Goal: Information Seeking & Learning: Find specific fact

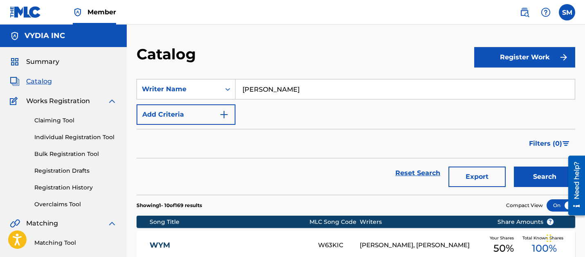
click at [266, 91] on input "[PERSON_NAME]" at bounding box center [406, 89] width 340 height 20
paste input "[PERSON_NAME]"
type input "[PERSON_NAME]"
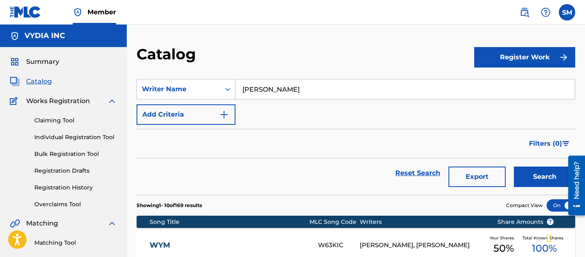
click at [514, 167] on button "Search" at bounding box center [544, 177] width 61 height 20
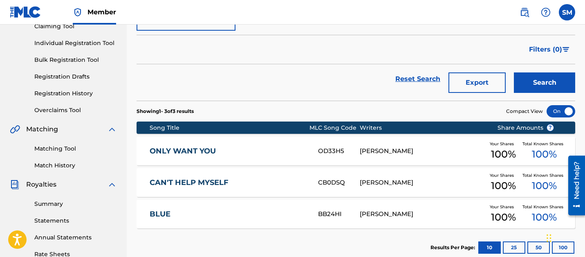
scroll to position [95, 0]
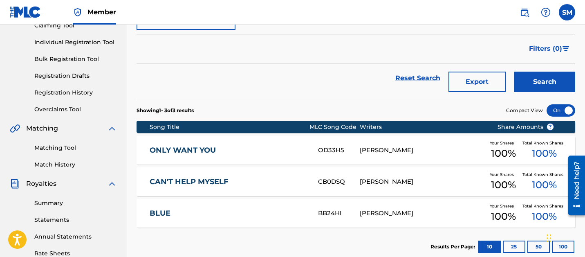
click at [202, 178] on link "CAN'T HELP MYSELF" at bounding box center [229, 181] width 158 height 9
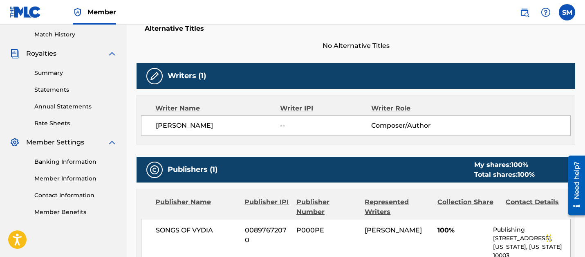
scroll to position [637, 0]
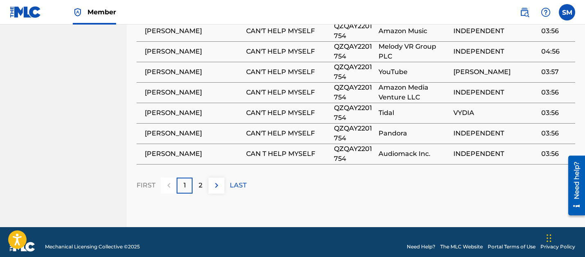
click at [355, 124] on span "QZQAY2201754" at bounding box center [354, 134] width 41 height 20
copy span "QZQAY2201754"
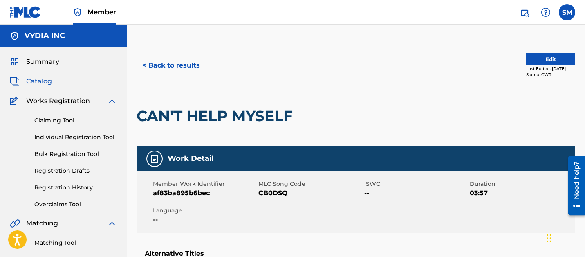
click at [182, 67] on button "< Back to results" at bounding box center [171, 65] width 69 height 20
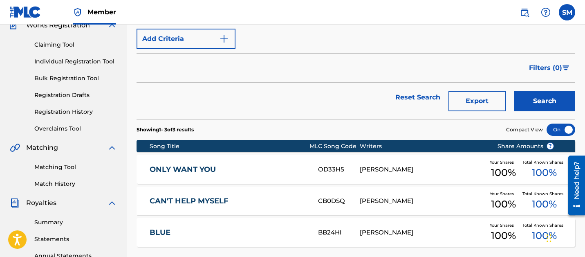
scroll to position [29, 0]
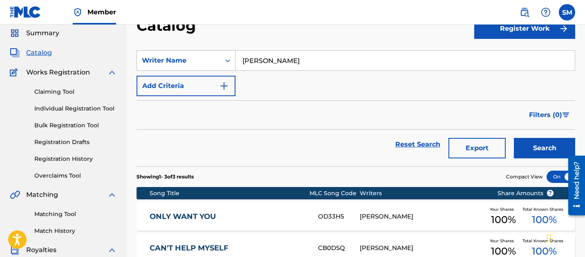
click at [208, 60] on div "Writer Name" at bounding box center [179, 61] width 74 height 10
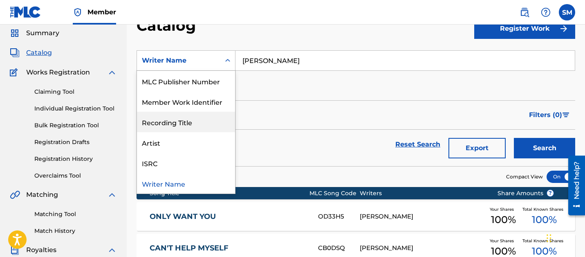
scroll to position [0, 0]
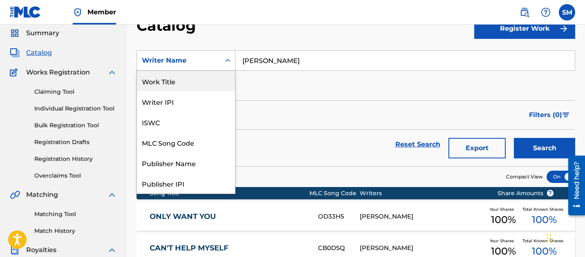
click at [193, 83] on div "Work Title" at bounding box center [186, 81] width 98 height 20
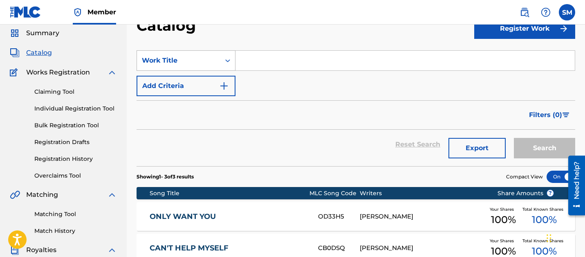
click at [216, 59] on div "Work Title" at bounding box center [178, 61] width 83 height 16
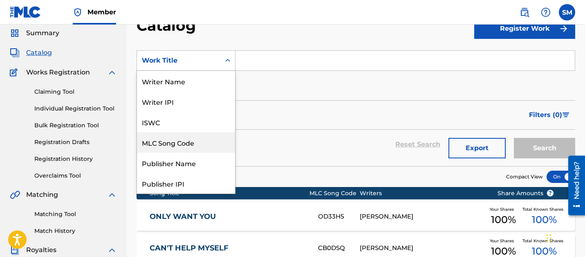
click at [185, 142] on div "MLC Song Code" at bounding box center [186, 142] width 98 height 20
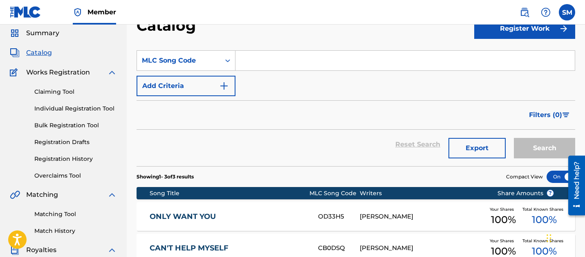
click at [265, 65] on input "Search Form" at bounding box center [406, 61] width 340 height 20
paste input "IG93VE"
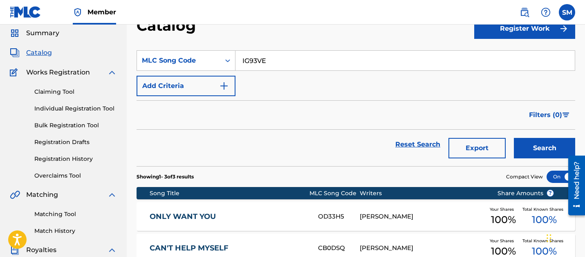
type input "IG93VE"
click at [514, 138] on button "Search" at bounding box center [544, 148] width 61 height 20
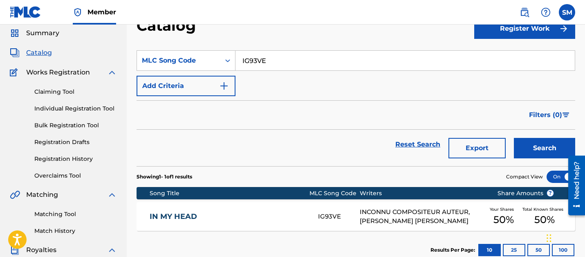
click at [227, 217] on link "IN MY HEAD" at bounding box center [229, 216] width 158 height 9
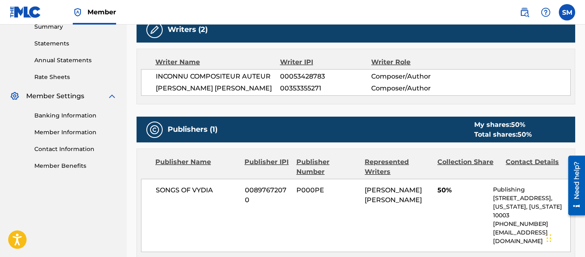
scroll to position [277, 0]
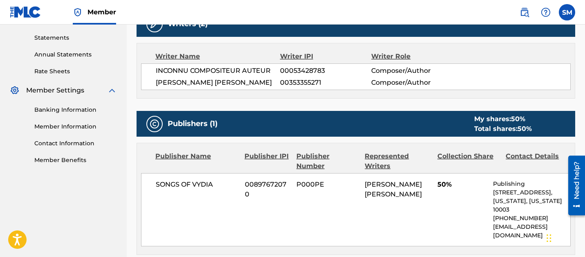
click at [374, 183] on span "[PERSON_NAME] [PERSON_NAME]" at bounding box center [393, 189] width 57 height 18
copy div "[PERSON_NAME] [PERSON_NAME]"
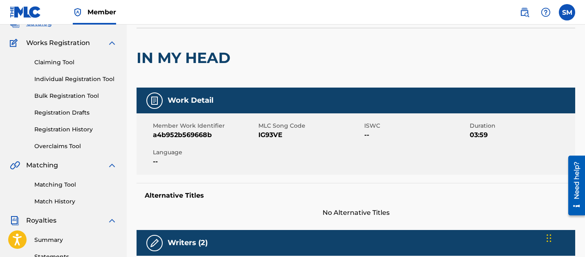
scroll to position [0, 0]
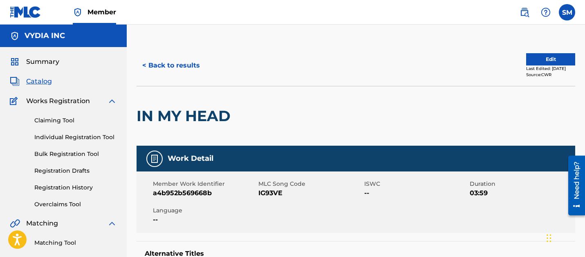
click at [165, 61] on button "< Back to results" at bounding box center [171, 65] width 69 height 20
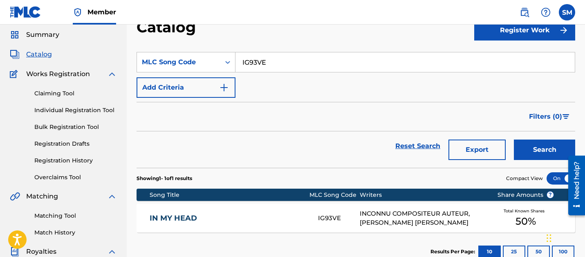
scroll to position [27, 0]
click at [264, 60] on input "IG93VE" at bounding box center [406, 62] width 340 height 20
paste input "[PERSON_NAME] [PERSON_NAME]"
type input "[PERSON_NAME] [PERSON_NAME]"
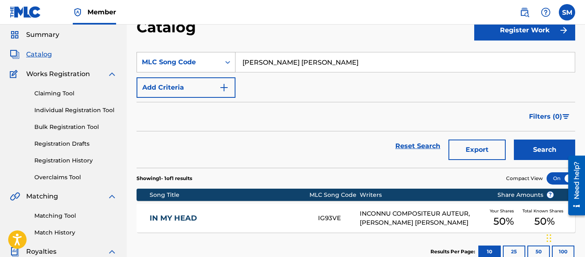
click at [194, 59] on div "MLC Song Code" at bounding box center [179, 62] width 74 height 10
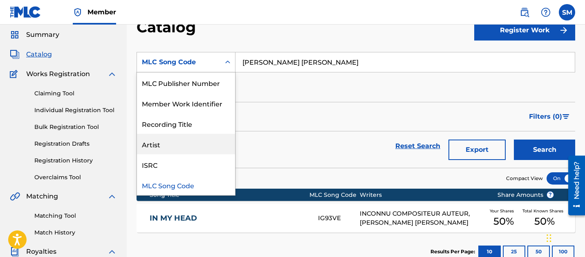
scroll to position [0, 0]
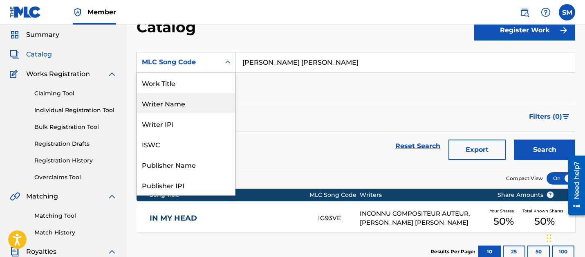
click at [176, 109] on div "Writer Name" at bounding box center [186, 103] width 98 height 20
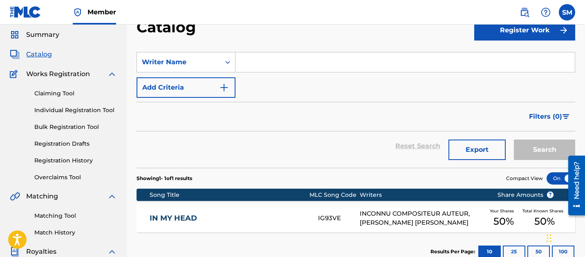
click at [290, 54] on input "Search Form" at bounding box center [406, 62] width 340 height 20
paste input "[PERSON_NAME] [PERSON_NAME]"
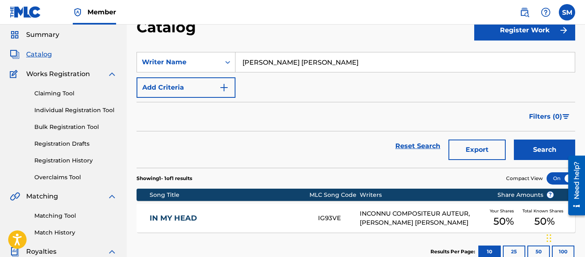
type input "[PERSON_NAME] [PERSON_NAME]"
click at [514, 140] on button "Search" at bounding box center [544, 150] width 61 height 20
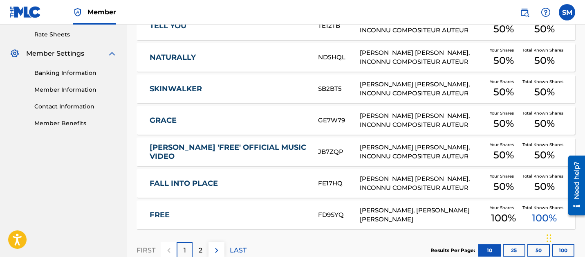
scroll to position [367, 0]
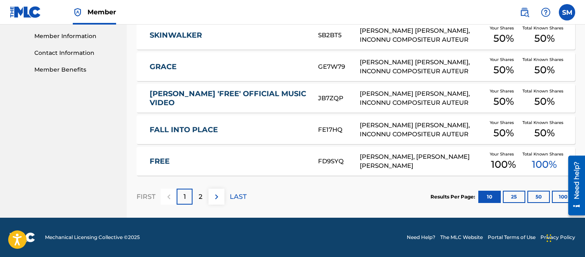
click at [203, 194] on div "2" at bounding box center [201, 197] width 16 height 16
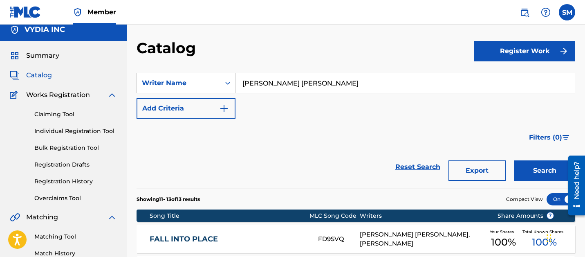
scroll to position [0, 0]
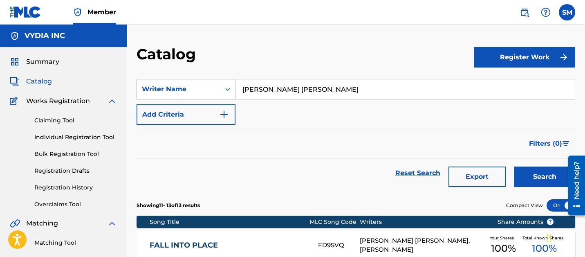
click at [199, 91] on div "Writer Name" at bounding box center [179, 89] width 74 height 10
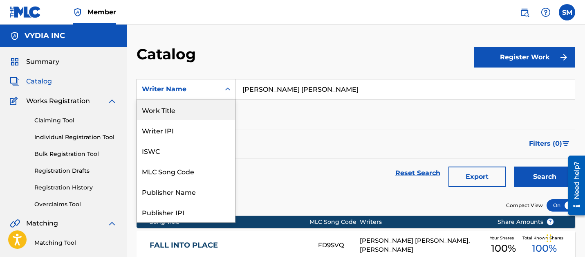
click at [179, 112] on div "Work Title" at bounding box center [186, 109] width 98 height 20
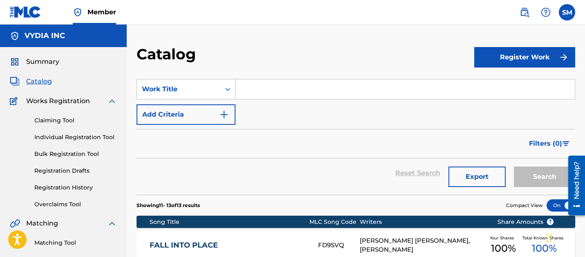
click at [254, 90] on input "Search Form" at bounding box center [406, 89] width 340 height 20
paste input "THE CALM THAT KEEPS YOU AWAKE"
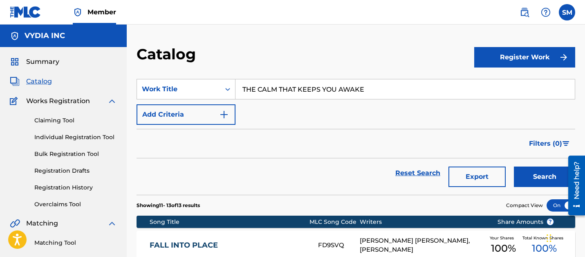
type input "THE CALM THAT KEEPS YOU AWAKE"
click at [514, 167] on button "Search" at bounding box center [544, 177] width 61 height 20
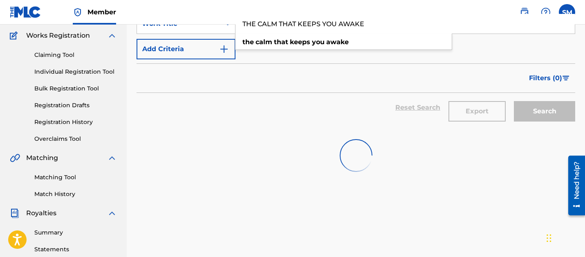
scroll to position [66, 0]
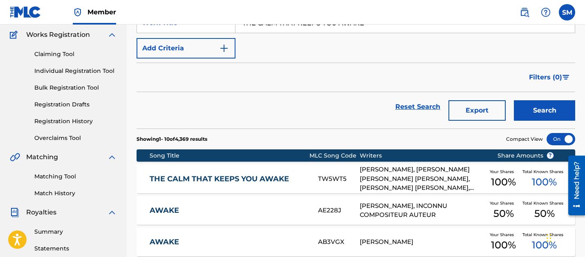
click at [269, 180] on link "THE CALM THAT KEEPS YOU AWAKE" at bounding box center [229, 178] width 158 height 9
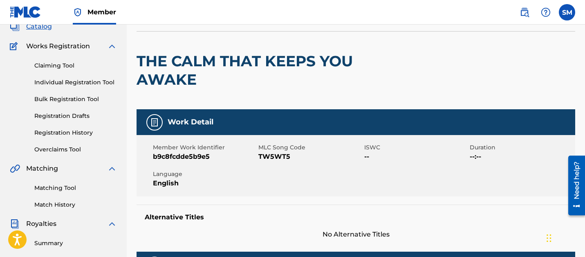
scroll to position [55, 0]
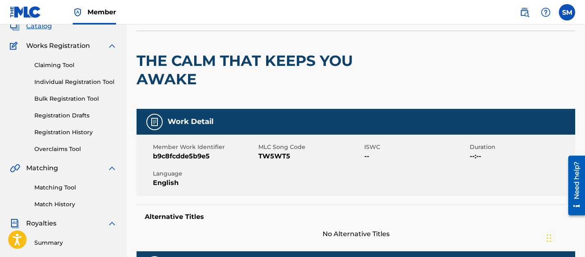
click at [201, 158] on span "b9c8fcdde5b9e5" at bounding box center [205, 156] width 104 height 10
copy span "b9c8fcdde5b9e5"
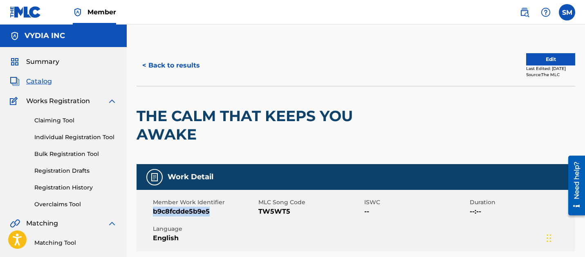
click at [174, 62] on button "< Back to results" at bounding box center [171, 65] width 69 height 20
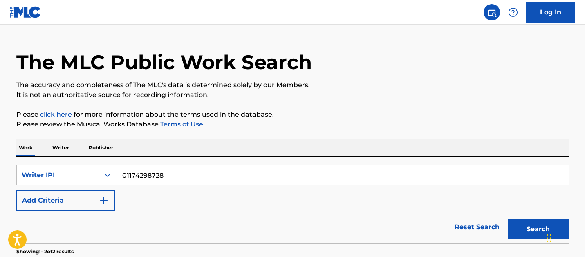
scroll to position [8, 0]
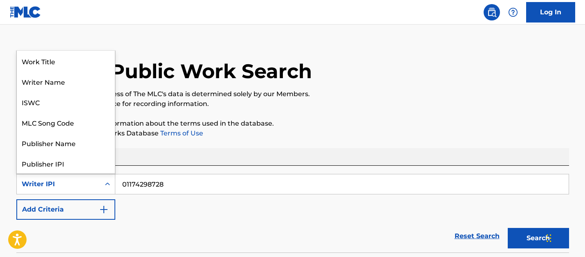
click at [81, 190] on div "Writer IPI" at bounding box center [58, 184] width 83 height 16
click at [79, 128] on div "MLC Song Code" at bounding box center [66, 122] width 98 height 20
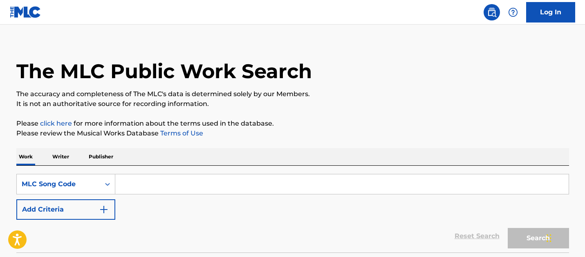
click at [150, 183] on input "Search Form" at bounding box center [342, 184] width 454 height 20
paste input "CA3CUE"
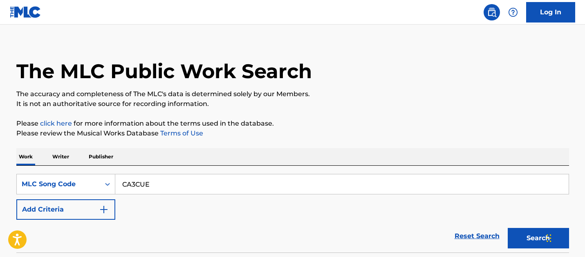
type input "CA3CUE"
click at [508, 228] on button "Search" at bounding box center [538, 238] width 61 height 20
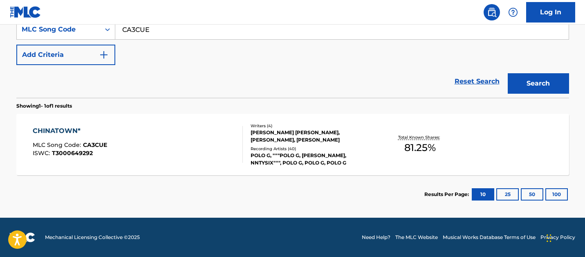
click at [301, 143] on div "ANTHONY LAWRENCE CATCHINGS CURRIE, JAHMERE TYLON, TAURUS TREMANI BARTLETT, PETE…" at bounding box center [313, 136] width 124 height 15
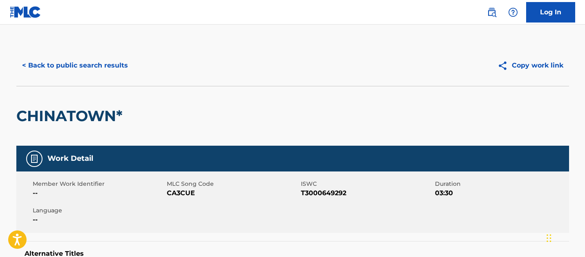
click at [187, 187] on span "MLC Song Code" at bounding box center [233, 184] width 132 height 9
click at [180, 194] on span "CA3CUE" at bounding box center [233, 193] width 132 height 10
copy span "CA3CUE"
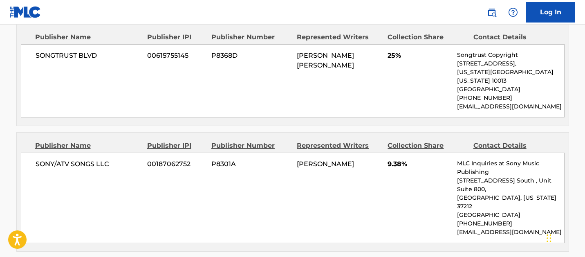
scroll to position [420, 0]
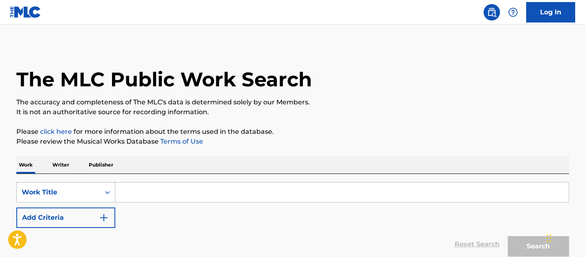
click at [76, 198] on div "Work Title" at bounding box center [58, 193] width 83 height 16
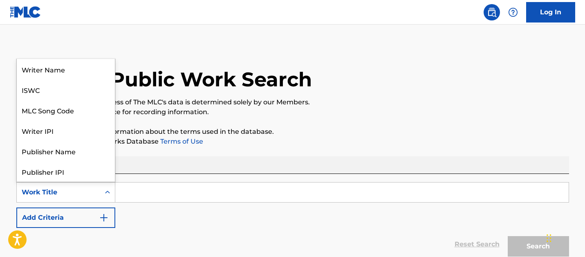
scroll to position [41, 0]
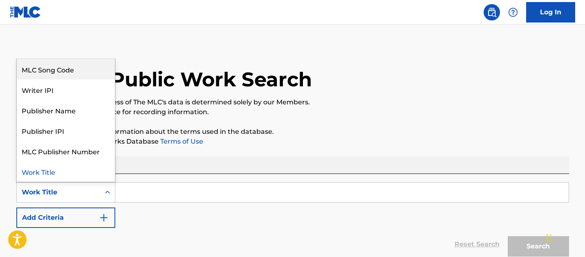
drag, startPoint x: 77, startPoint y: 75, endPoint x: 94, endPoint y: 102, distance: 31.9
click at [77, 75] on div "MLC Song Code" at bounding box center [66, 69] width 98 height 20
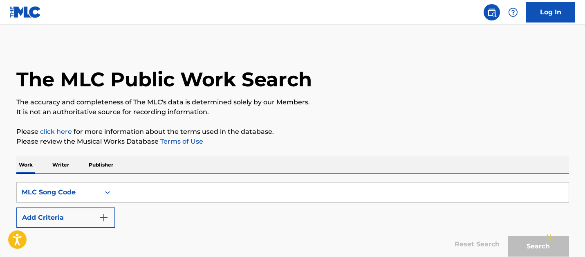
click at [164, 196] on input "Search Form" at bounding box center [342, 192] width 454 height 20
paste input "CJ1H5C"
type input "CJ1H5C"
click at [508, 236] on button "Search" at bounding box center [538, 246] width 61 height 20
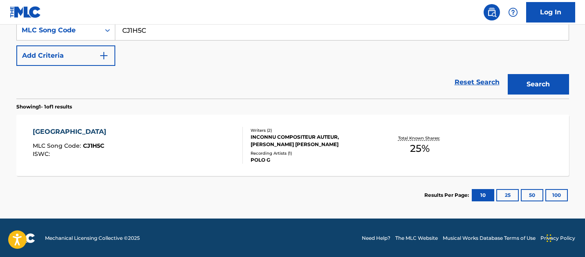
scroll to position [163, 0]
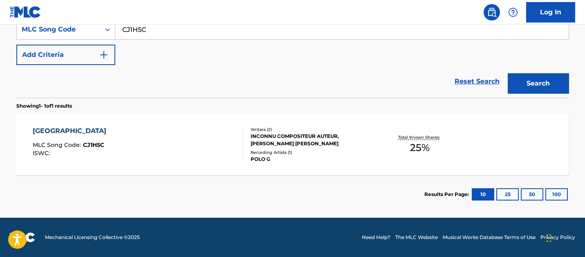
click at [319, 137] on div "INCONNU COMPOSITEUR AUTEUR, PETER PEKKA TARVAINEN" at bounding box center [313, 140] width 124 height 15
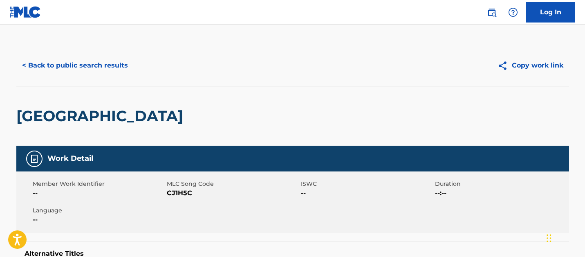
click at [176, 196] on span "CJ1H5C" at bounding box center [233, 193] width 132 height 10
copy span "CJ1H5C"
